Goal: Navigation & Orientation: Find specific page/section

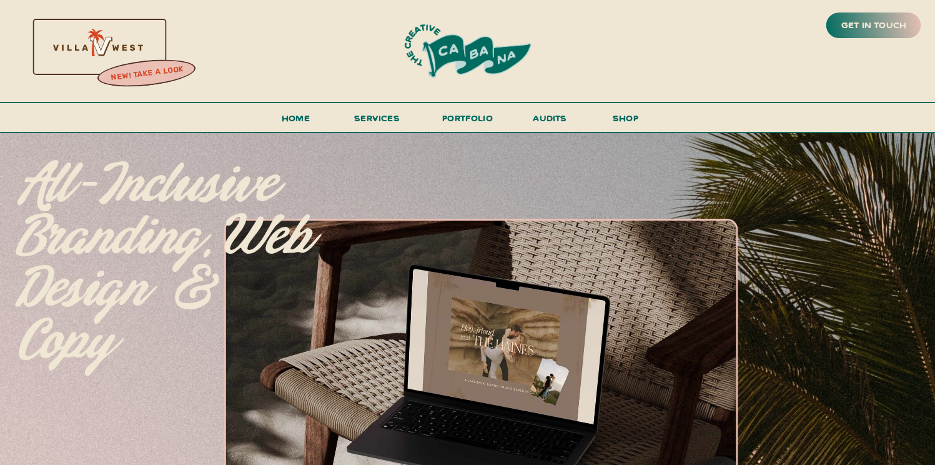
click at [136, 71] on h3 "new! take a look" at bounding box center [147, 73] width 102 height 25
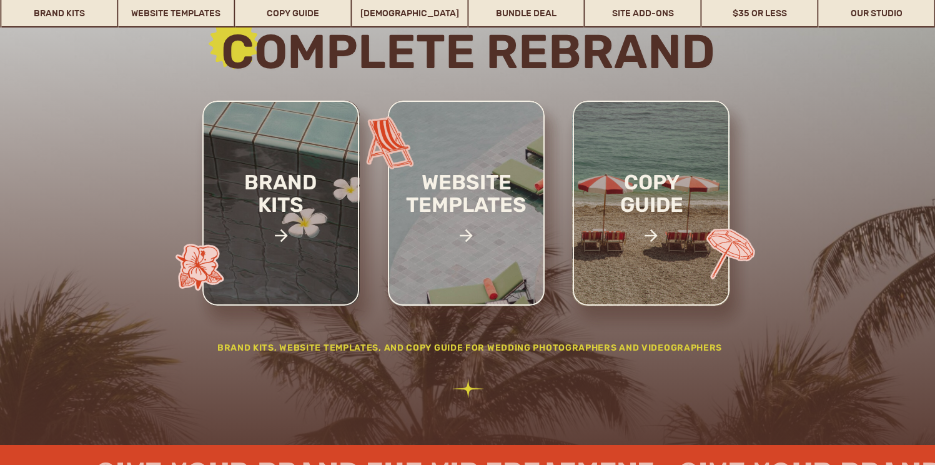
scroll to position [207, 0]
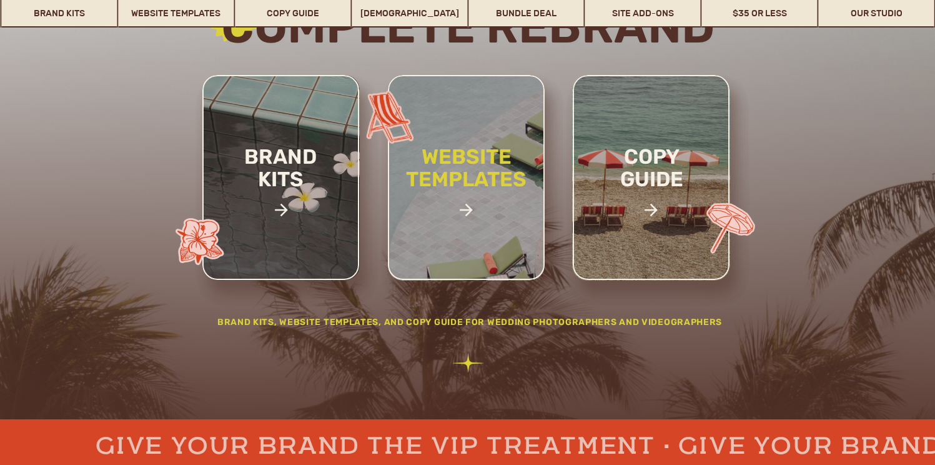
click at [481, 194] on h2 "website templates" at bounding box center [467, 182] width 164 height 72
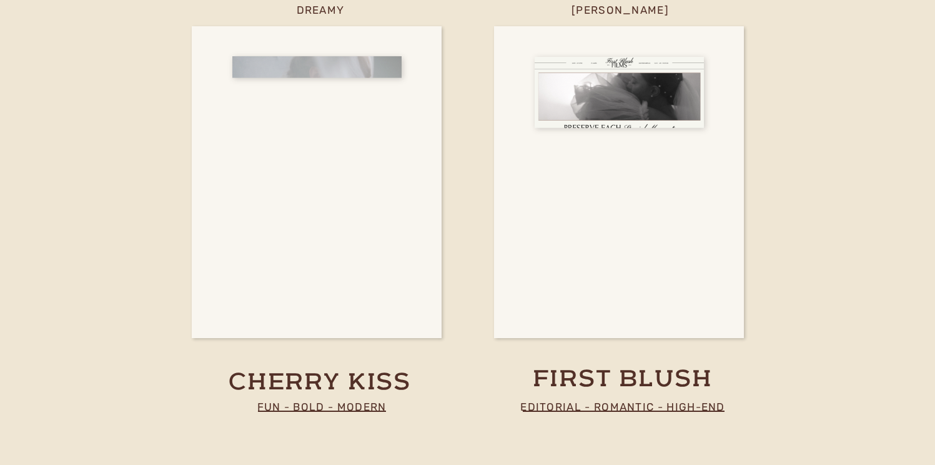
scroll to position [5365, 0]
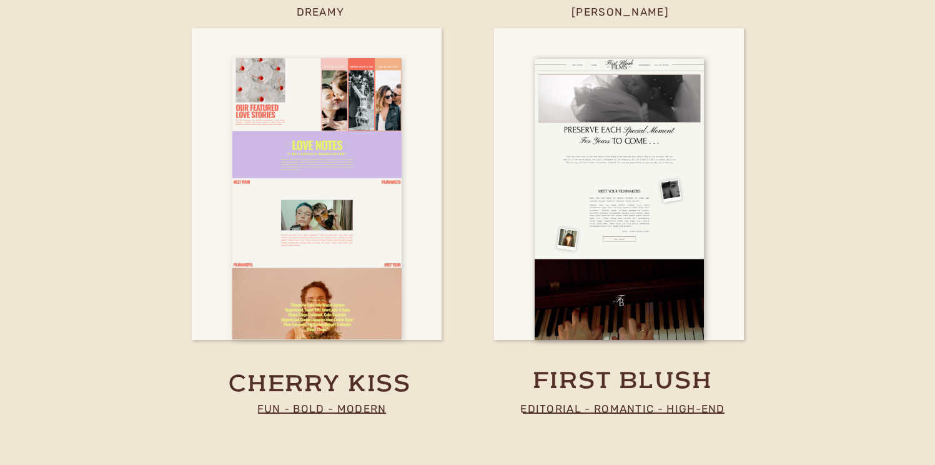
click at [370, 265] on div at bounding box center [316, 198] width 169 height 281
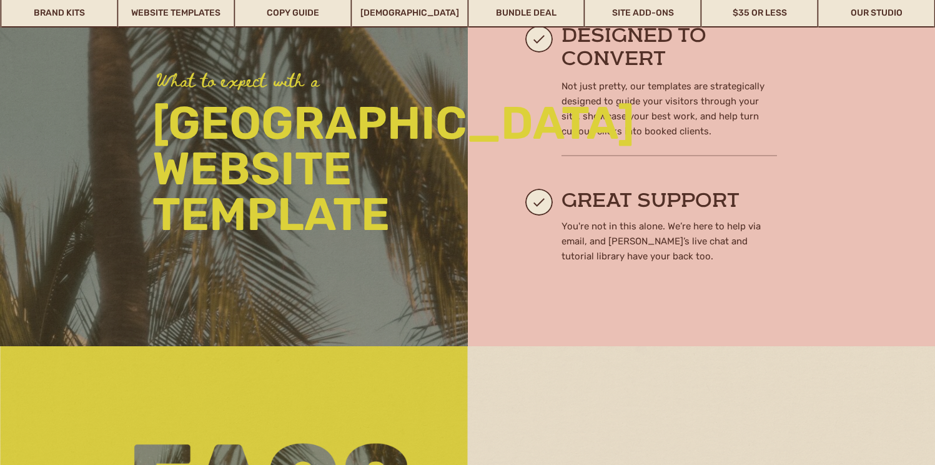
scroll to position [1314, 0]
